Goal: Task Accomplishment & Management: Use online tool/utility

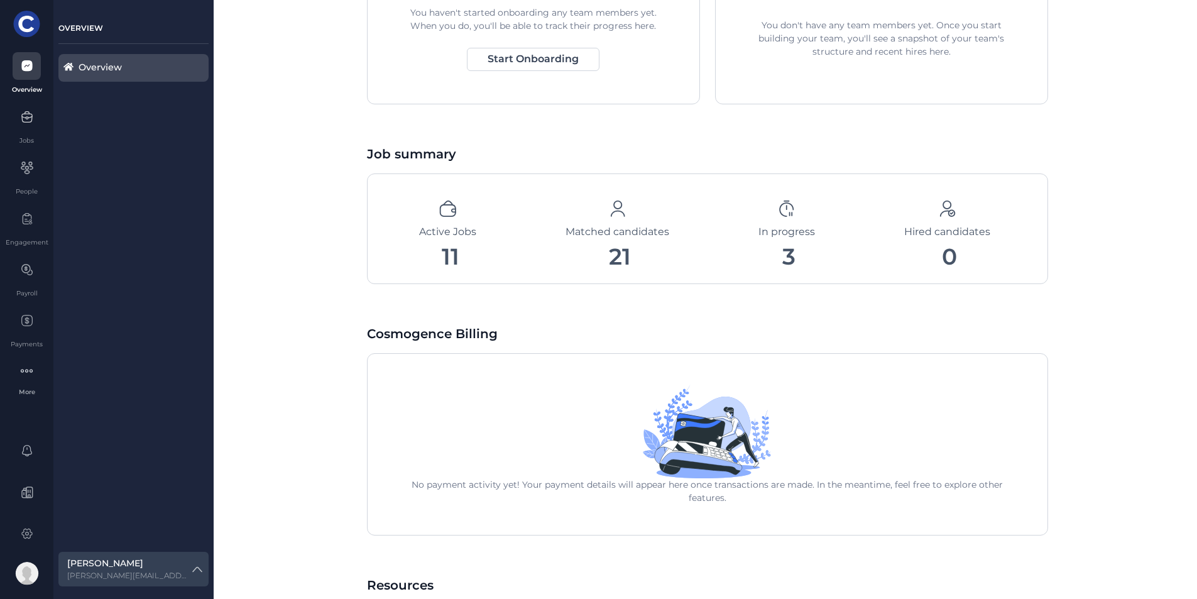
scroll to position [684, 0]
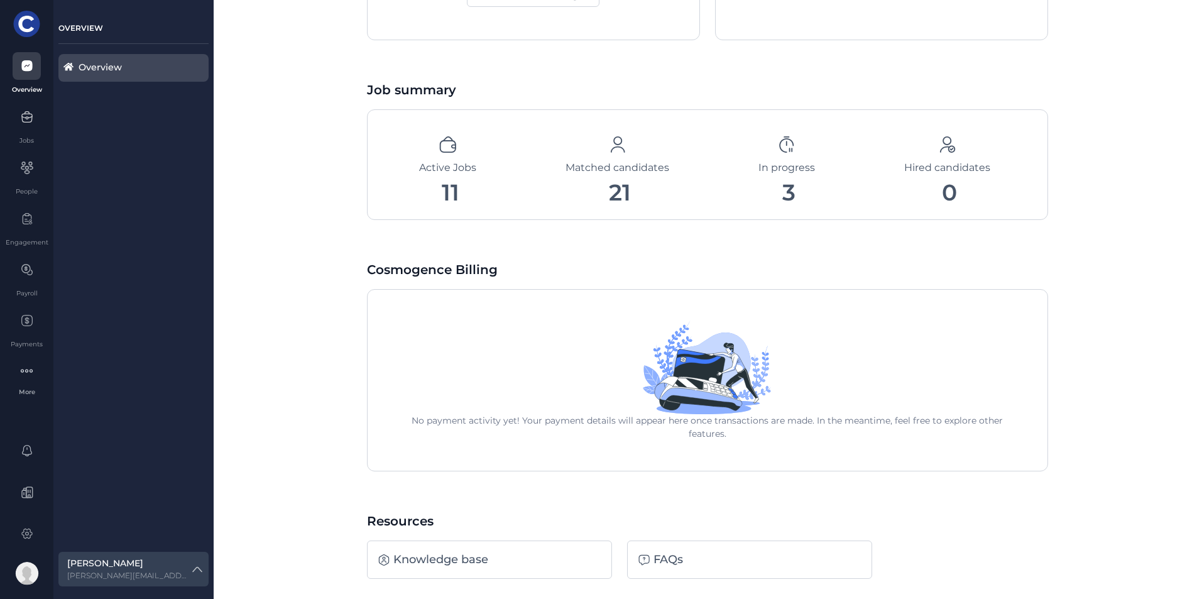
click at [612, 148] on icon at bounding box center [617, 144] width 19 height 19
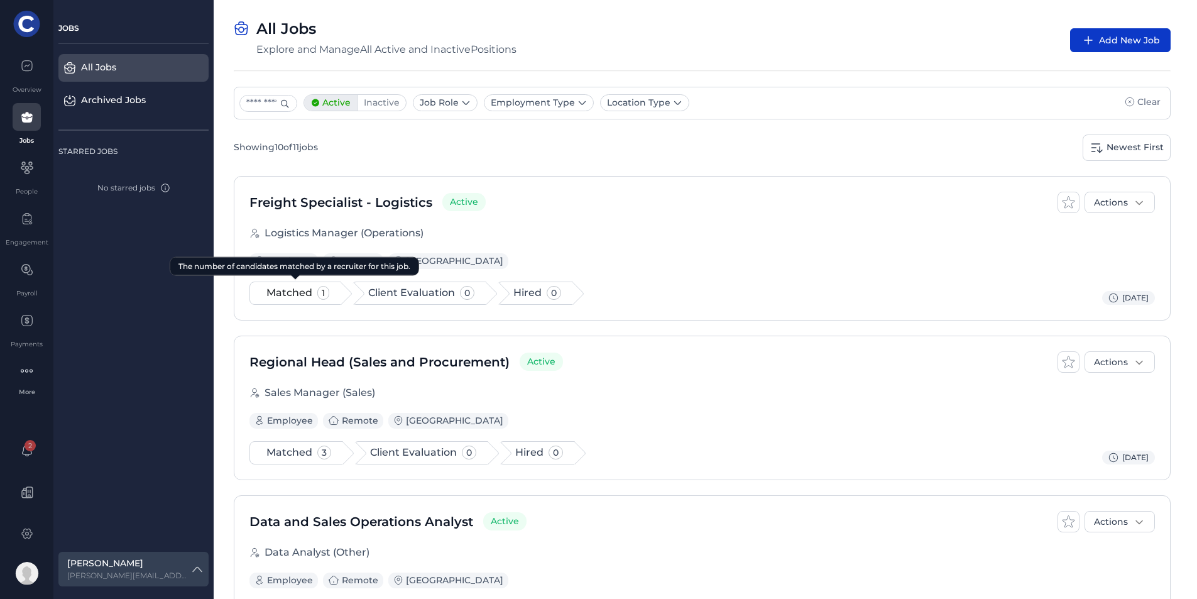
click at [317, 291] on span "1" at bounding box center [323, 293] width 12 height 14
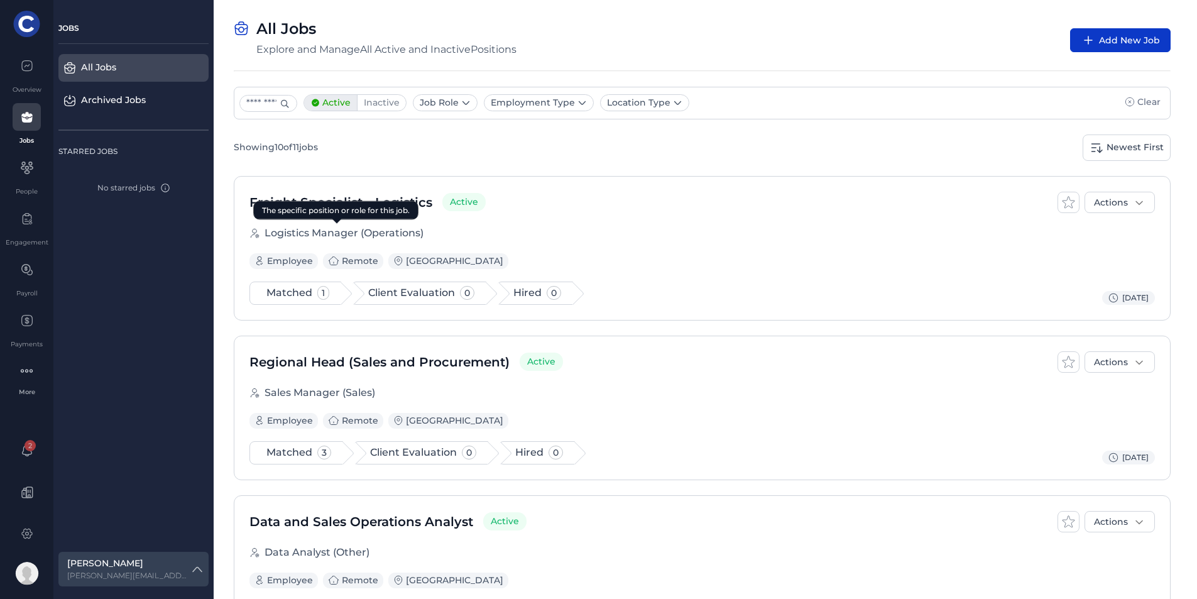
click at [312, 217] on div "Freight Specialist - Logistics Active Actions Logistics Manager (Operations) Em…" at bounding box center [702, 248] width 937 height 145
click at [322, 205] on span "Freight Specialist - Logistics" at bounding box center [340, 202] width 183 height 19
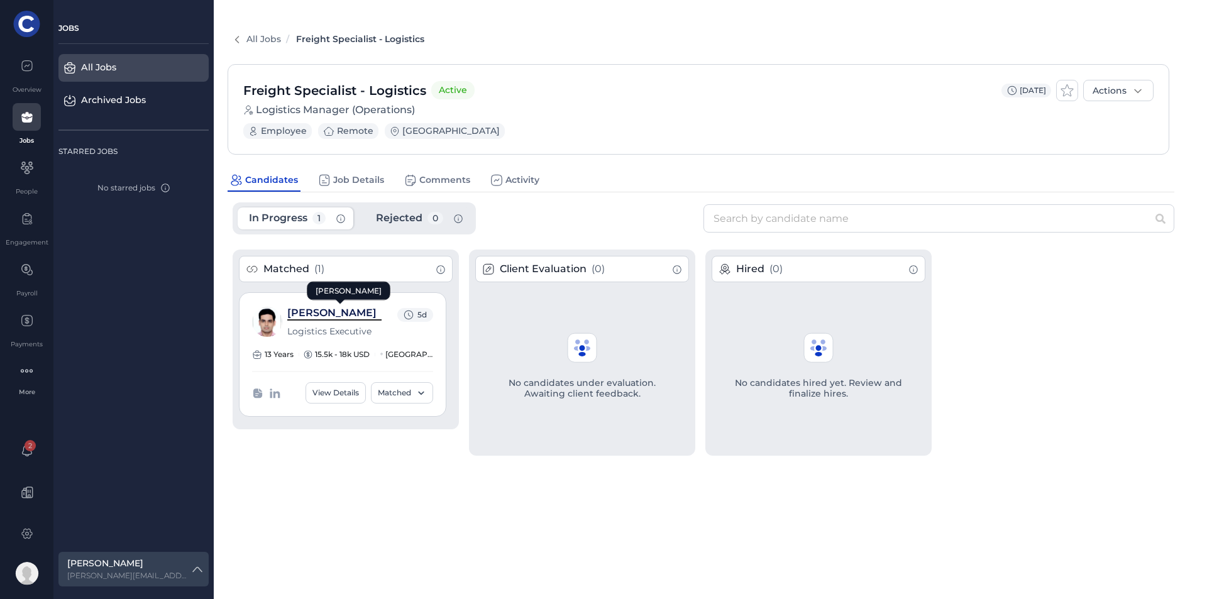
click at [322, 309] on link "[PERSON_NAME]" at bounding box center [331, 313] width 89 height 12
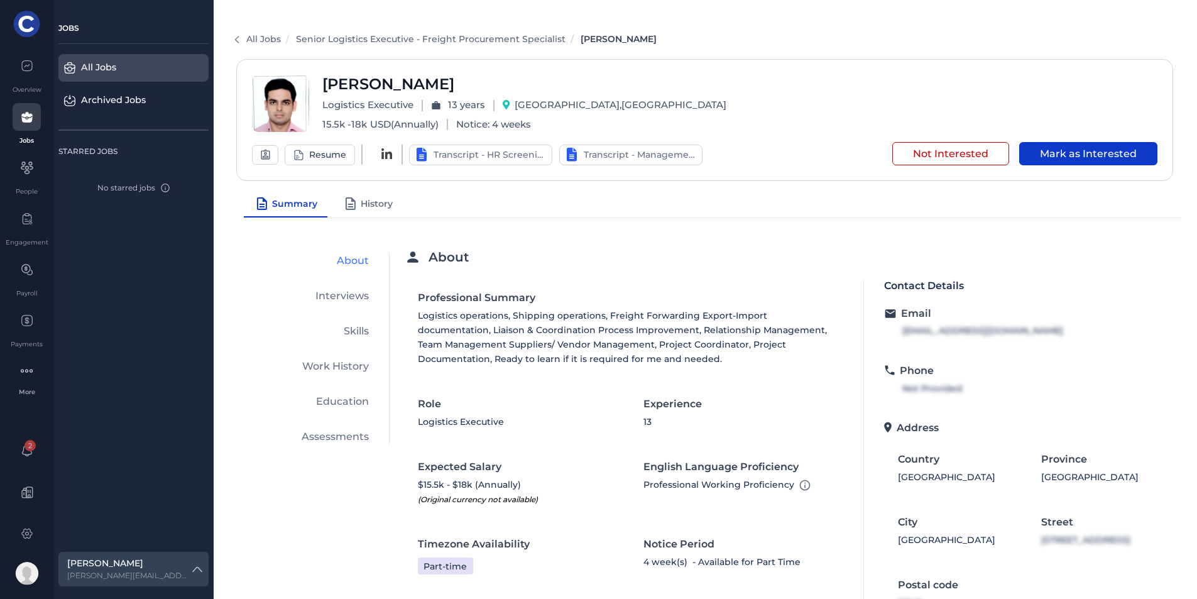
click at [182, 321] on div "JOBS All Jobs Archived Jobs STARRED JOBS No starred jobs [PERSON_NAME] [PERSON_…" at bounding box center [133, 299] width 150 height 589
click at [168, 339] on div "JOBS All Jobs Archived Jobs STARRED JOBS No starred jobs [PERSON_NAME] [PERSON_…" at bounding box center [133, 299] width 150 height 589
click at [492, 158] on span "Transcript - HR Screening" at bounding box center [490, 154] width 113 height 13
